Goal: Information Seeking & Learning: Learn about a topic

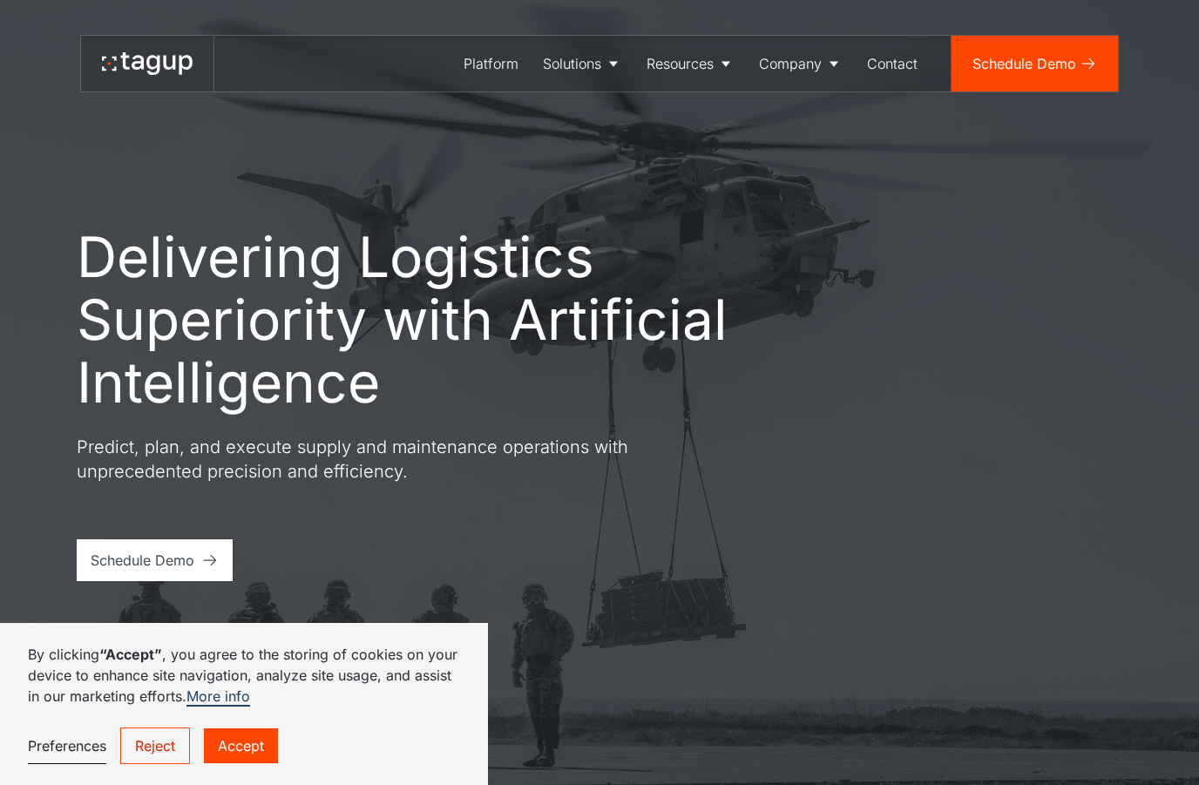
scroll to position [305, 0]
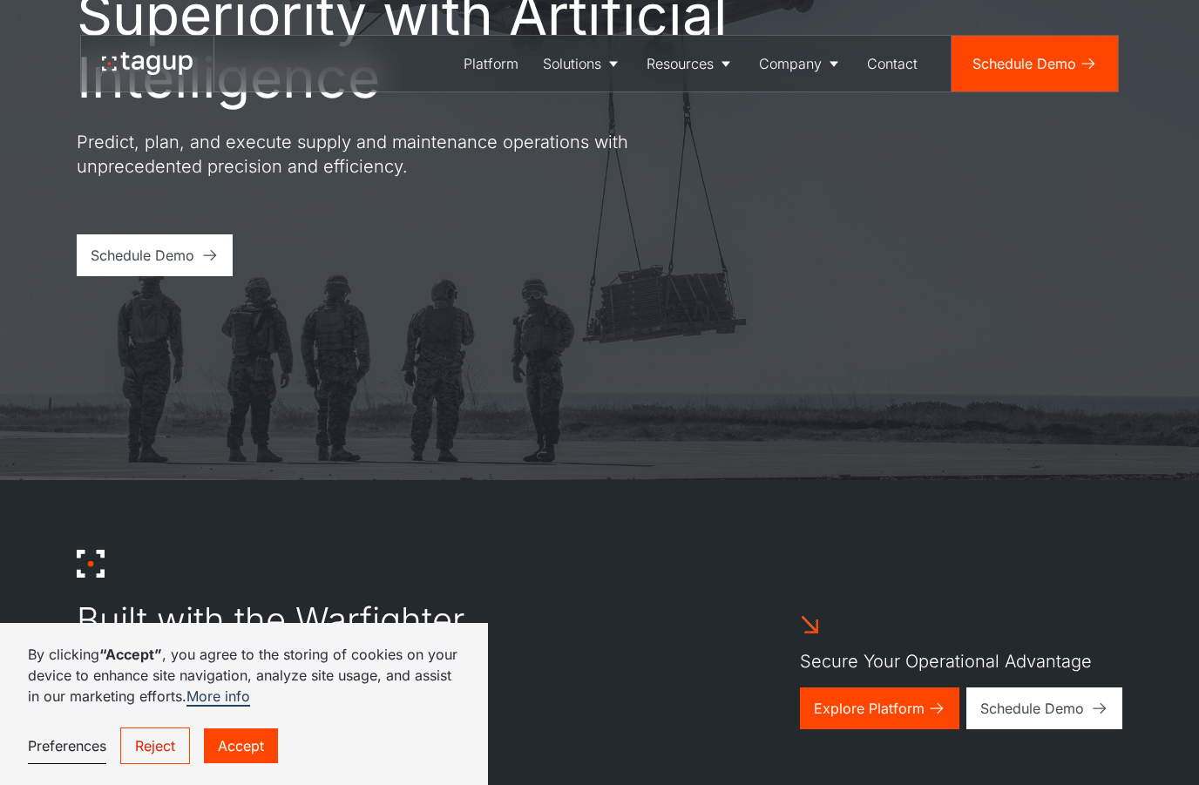
click at [257, 763] on link "Accept" at bounding box center [241, 746] width 74 height 35
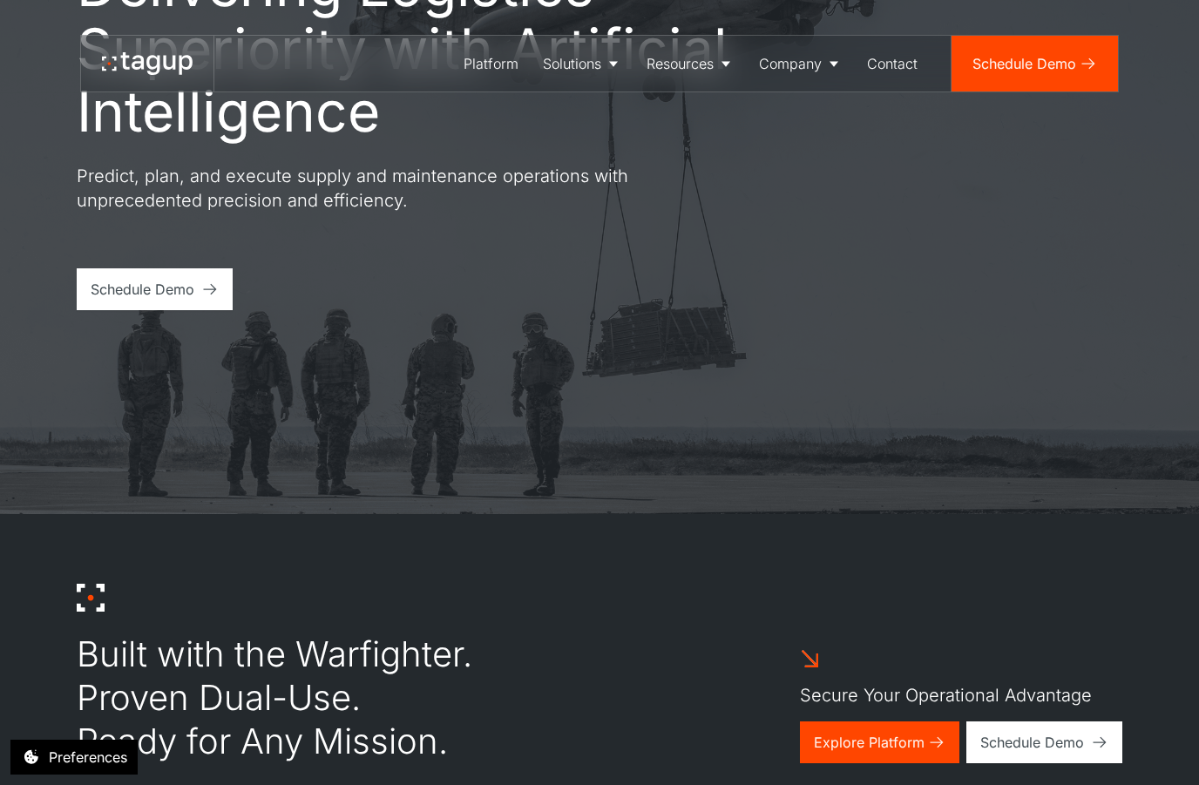
scroll to position [0, 0]
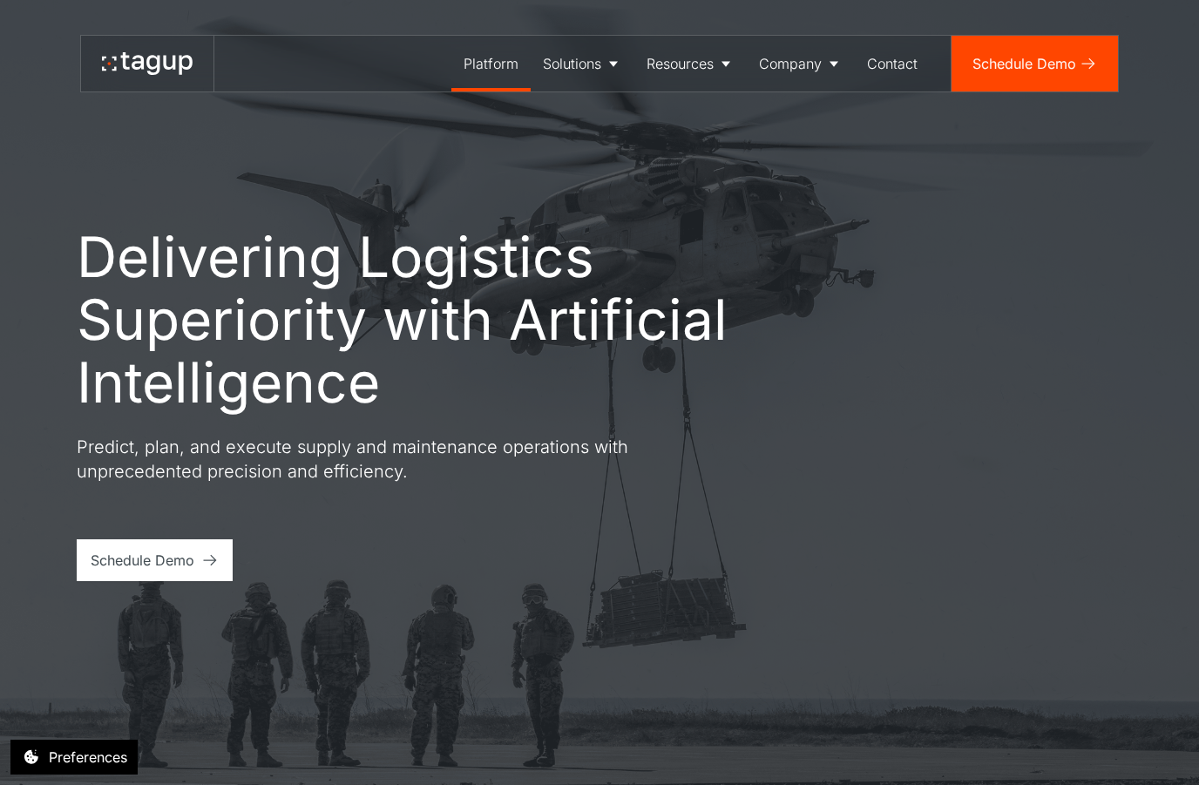
click at [482, 69] on div "Platform" at bounding box center [491, 63] width 55 height 21
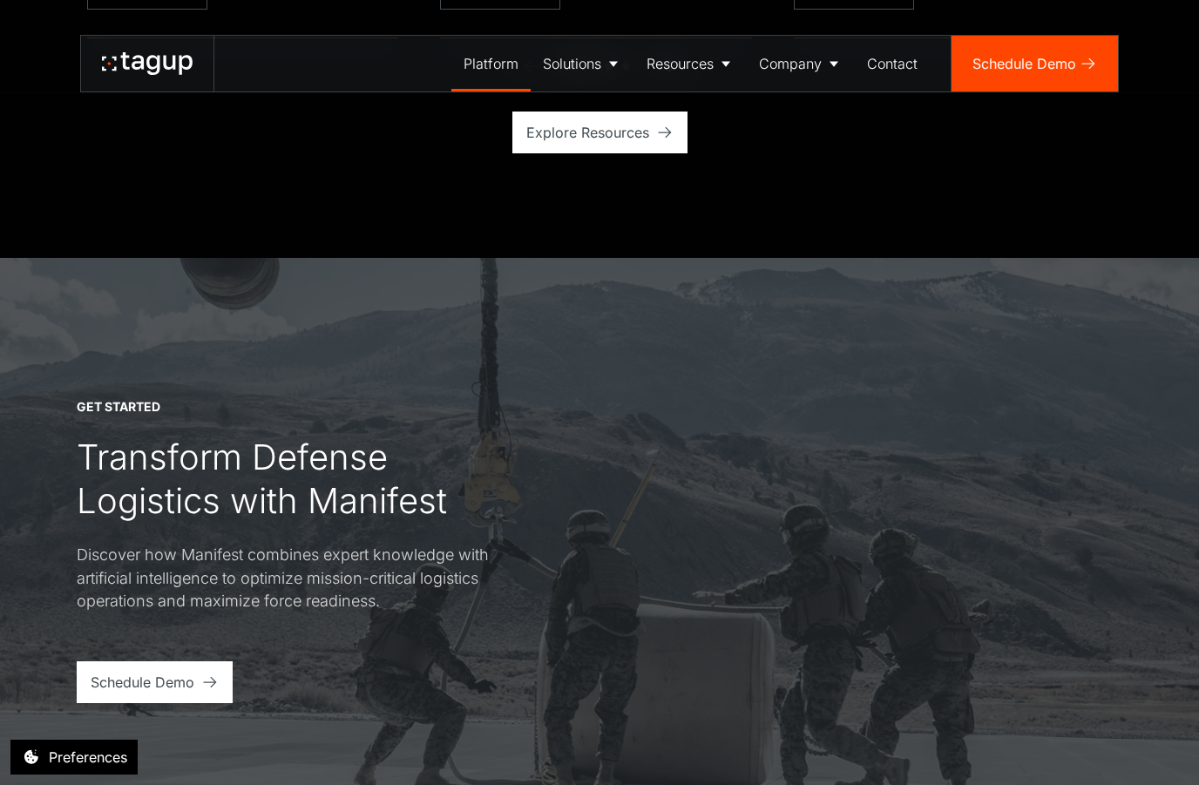
scroll to position [4785, 0]
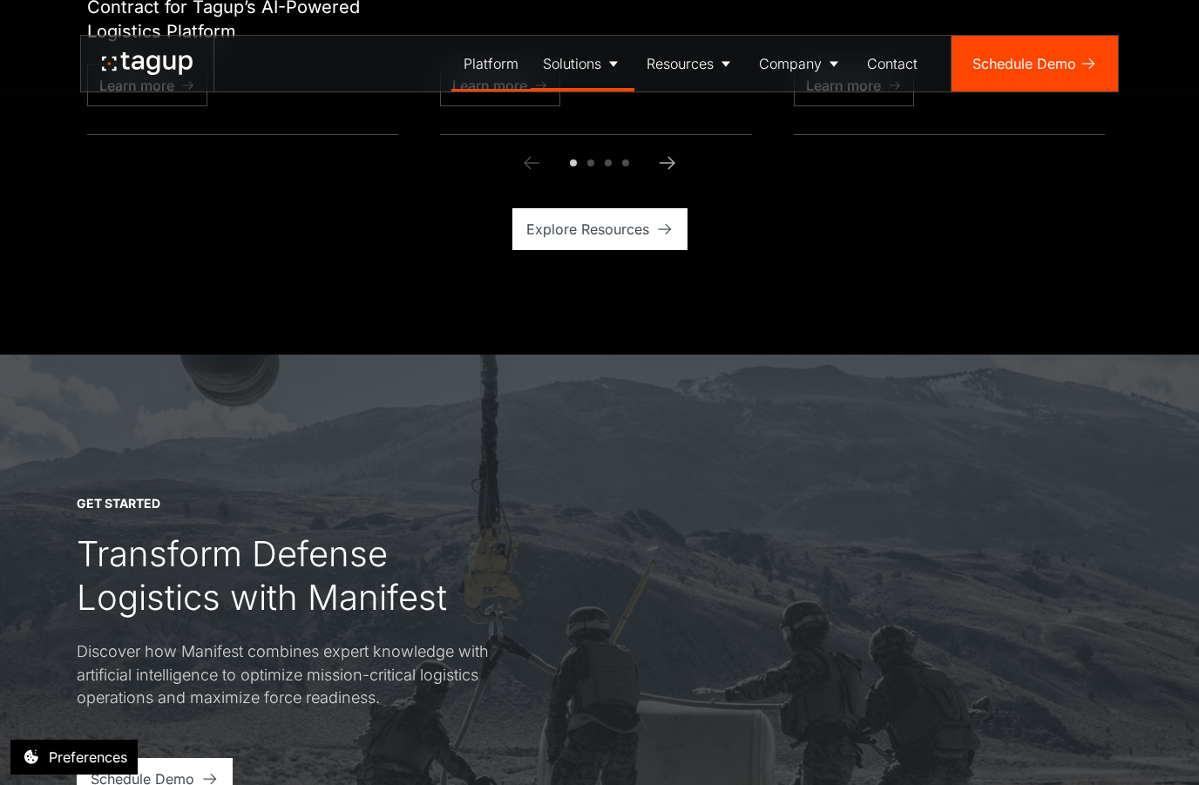
click at [601, 69] on link "Solutions" at bounding box center [583, 64] width 104 height 56
click at [589, 159] on div "Enterprise" at bounding box center [582, 153] width 67 height 21
click at [576, 156] on div "Enterprise" at bounding box center [582, 153] width 67 height 21
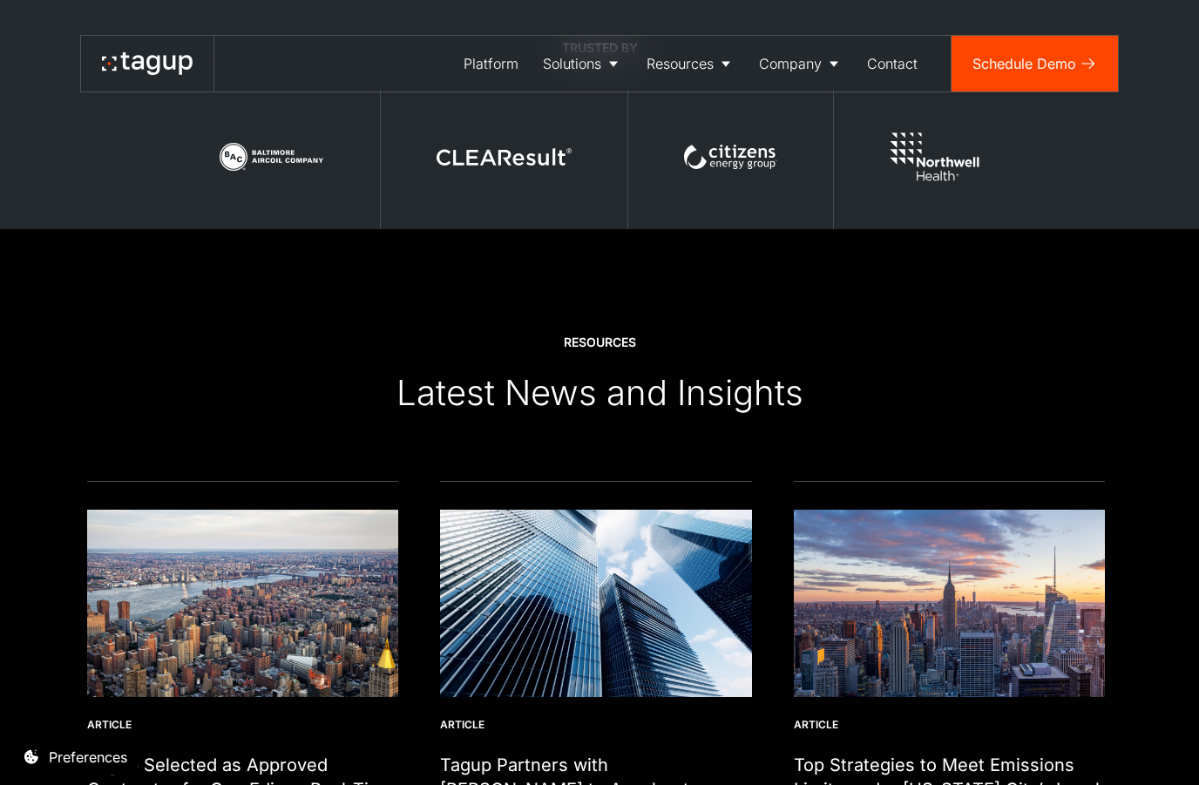
scroll to position [3956, 0]
click at [810, 54] on div "Company" at bounding box center [790, 63] width 63 height 21
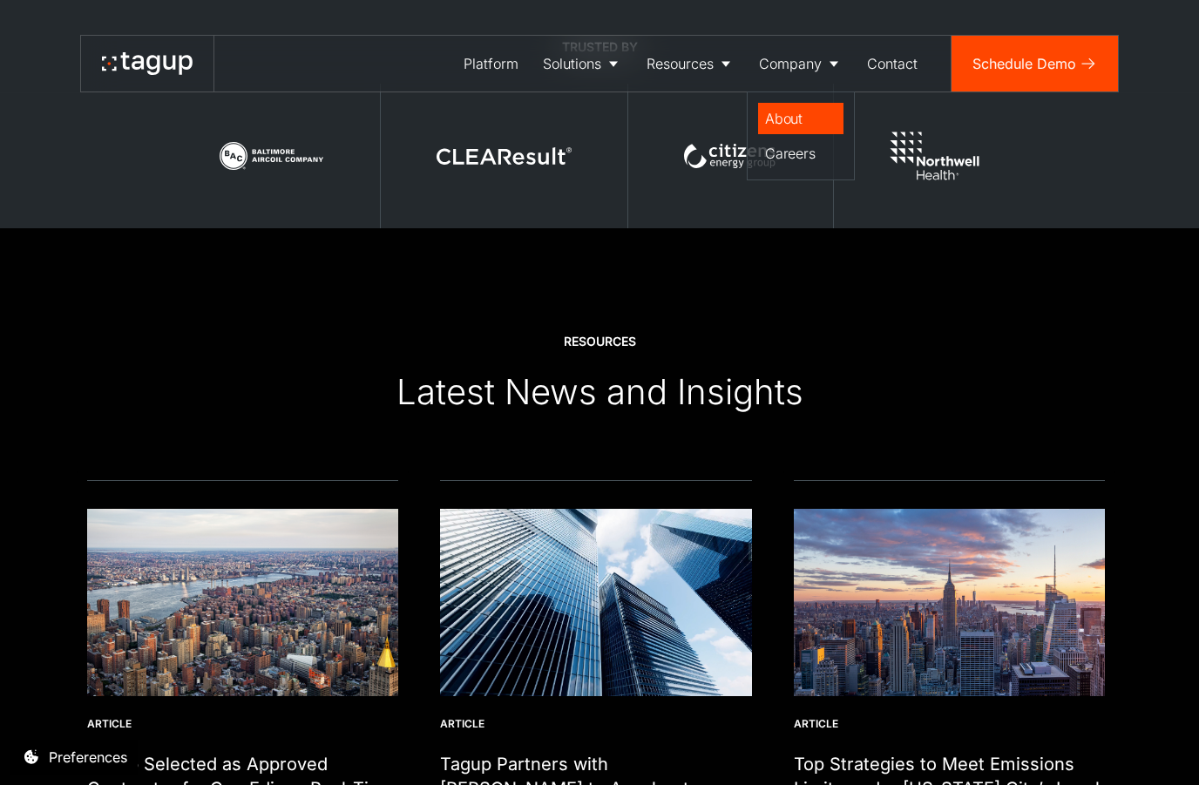
click at [795, 114] on div "About" at bounding box center [800, 118] width 71 height 21
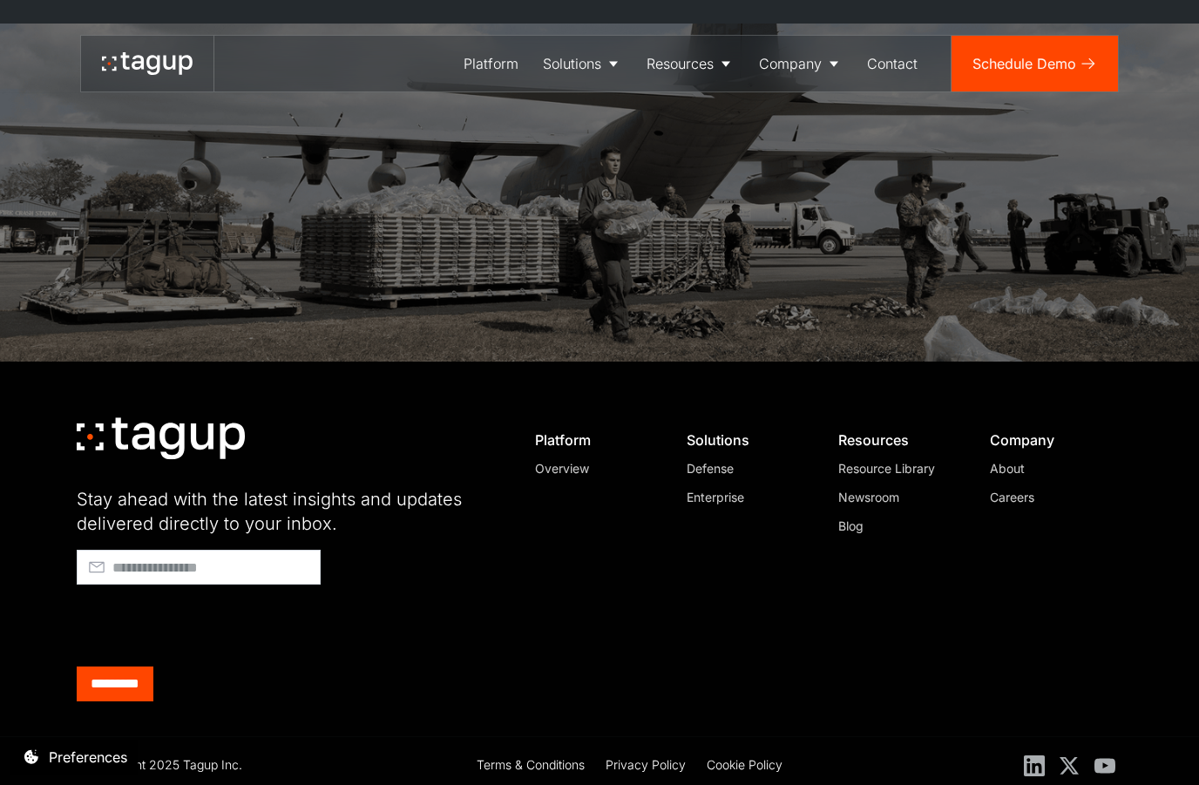
scroll to position [5054, 0]
